Goal: Check status: Check status

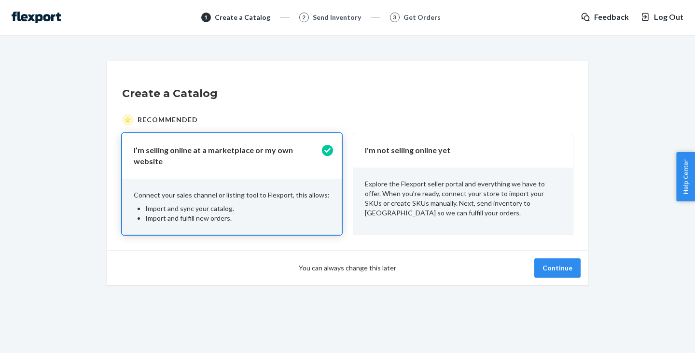
click at [475, 206] on p "Explore the Flexport seller portal and everything we have to offer. When you’re…" at bounding box center [463, 198] width 196 height 39
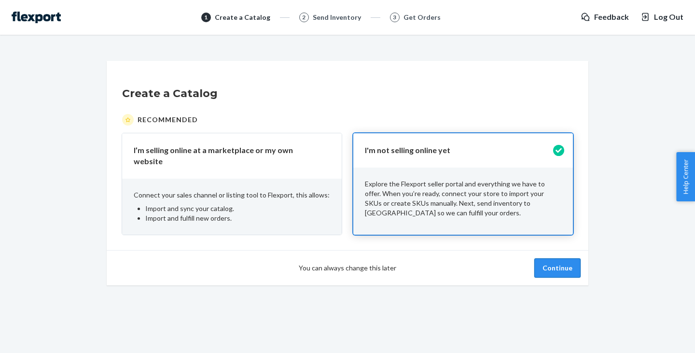
click at [573, 264] on button "Continue" at bounding box center [557, 267] width 46 height 19
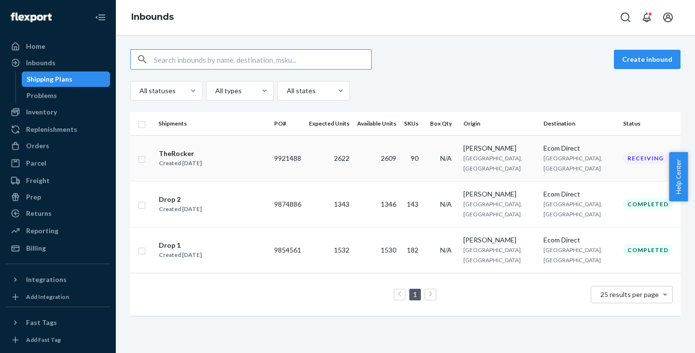
click at [266, 149] on div "TheRocker Created [DATE]" at bounding box center [212, 158] width 108 height 20
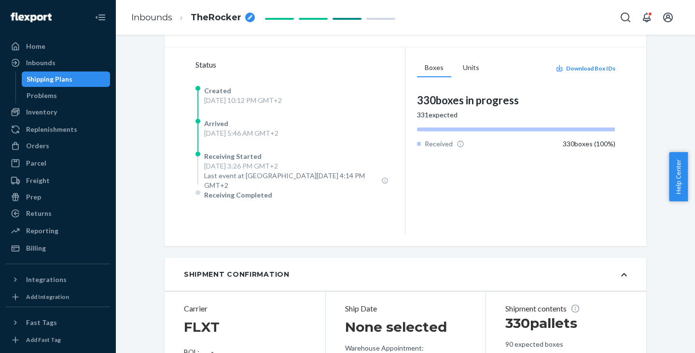
scroll to position [240, 0]
click at [441, 150] on div "Received" at bounding box center [440, 145] width 47 height 10
drag, startPoint x: 425, startPoint y: 125, endPoint x: 492, endPoint y: 134, distance: 68.1
click at [492, 134] on div "Boxes Units Download Box IDs 330 boxes in progress 331 expected Received 330 bo…" at bounding box center [516, 142] width 198 height 164
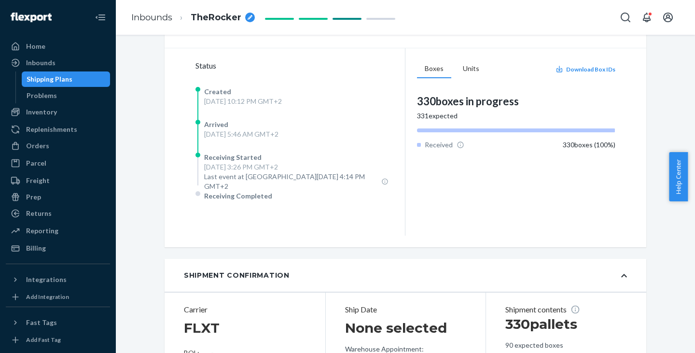
click at [492, 134] on div "Boxes Units Download Box IDs 330 boxes in progress 331 expected Received 330 bo…" at bounding box center [516, 142] width 198 height 164
click at [464, 78] on button "Units" at bounding box center [471, 69] width 32 height 18
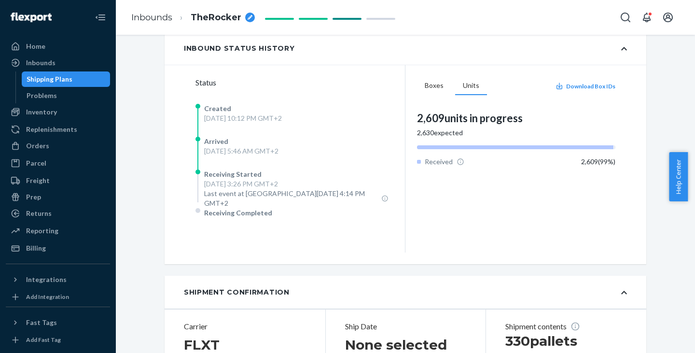
scroll to position [209, 0]
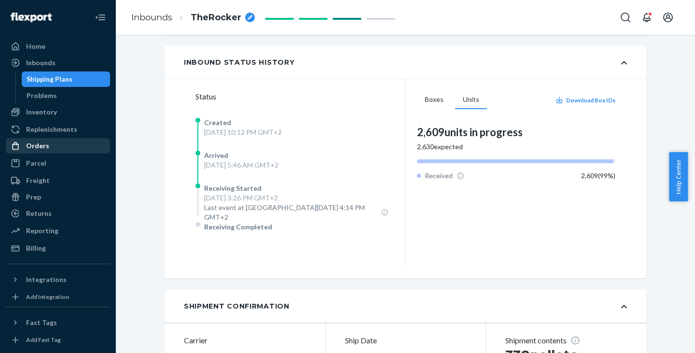
click at [52, 148] on div "Orders" at bounding box center [58, 146] width 102 height 14
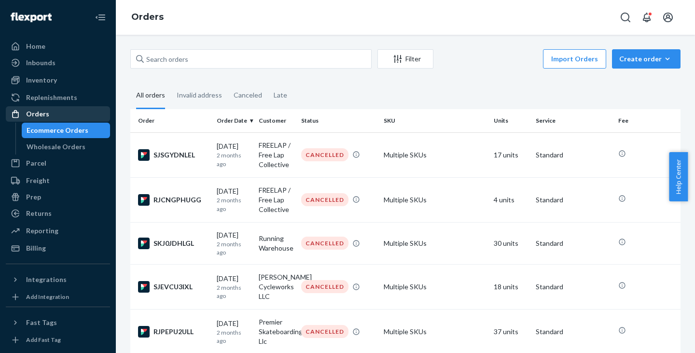
click at [52, 148] on div "Wholesale Orders" at bounding box center [56, 147] width 59 height 10
